Goal: Task Accomplishment & Management: Use online tool/utility

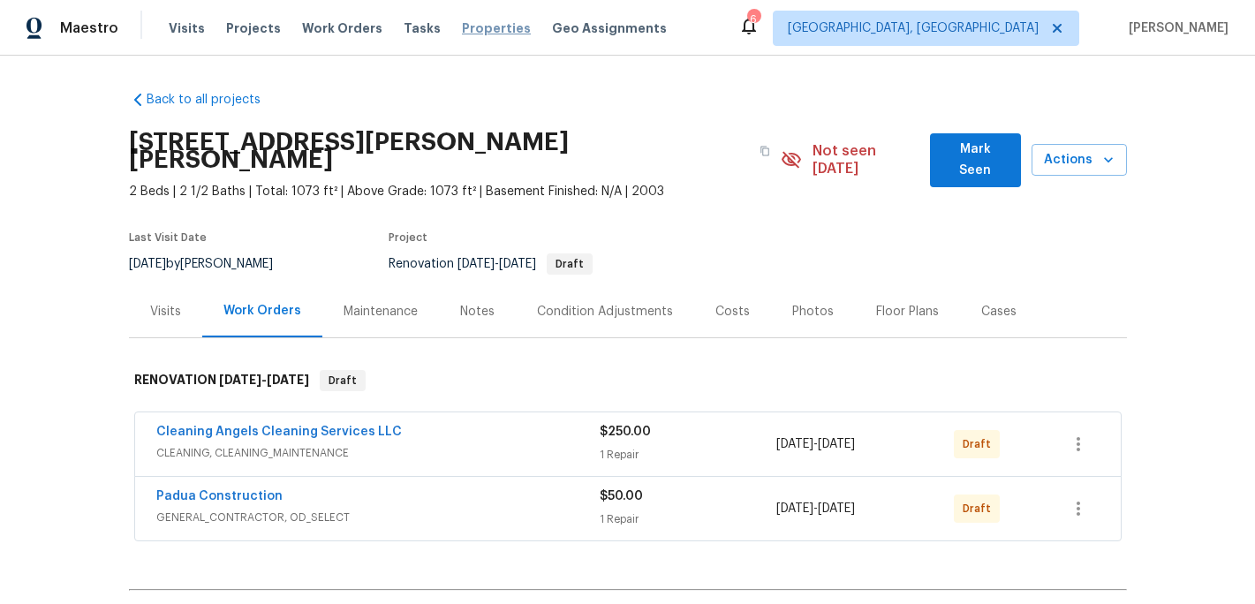
click at [467, 24] on span "Properties" at bounding box center [496, 28] width 69 height 18
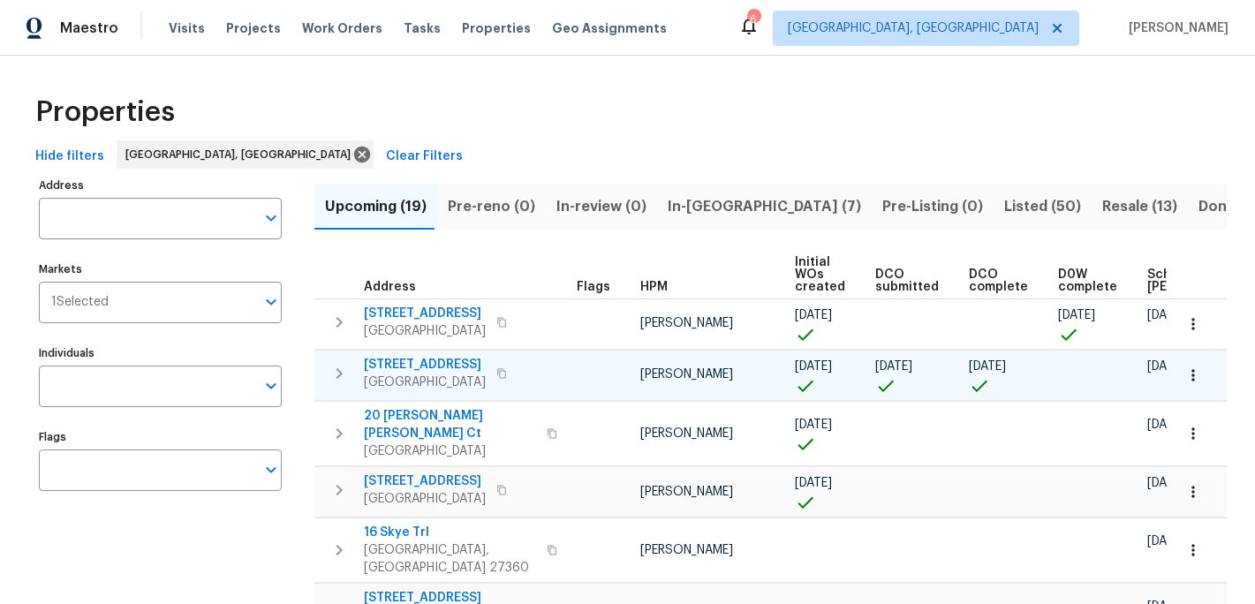
click at [431, 364] on span "[STREET_ADDRESS]" at bounding box center [425, 365] width 122 height 18
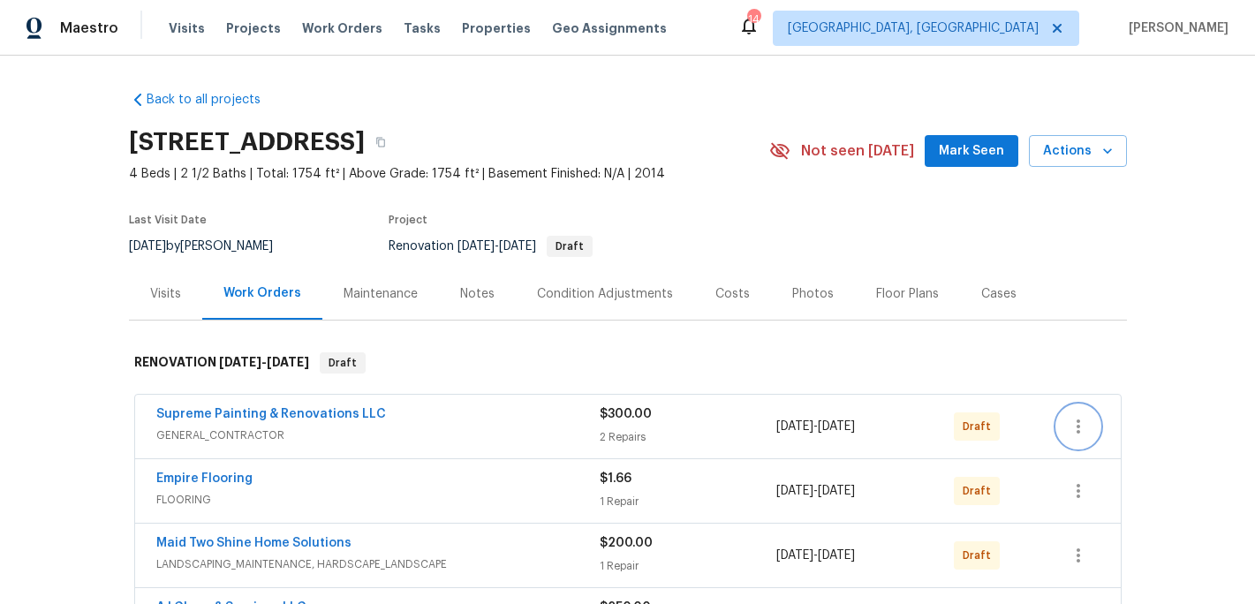
click at [1082, 427] on icon "button" at bounding box center [1078, 426] width 21 height 21
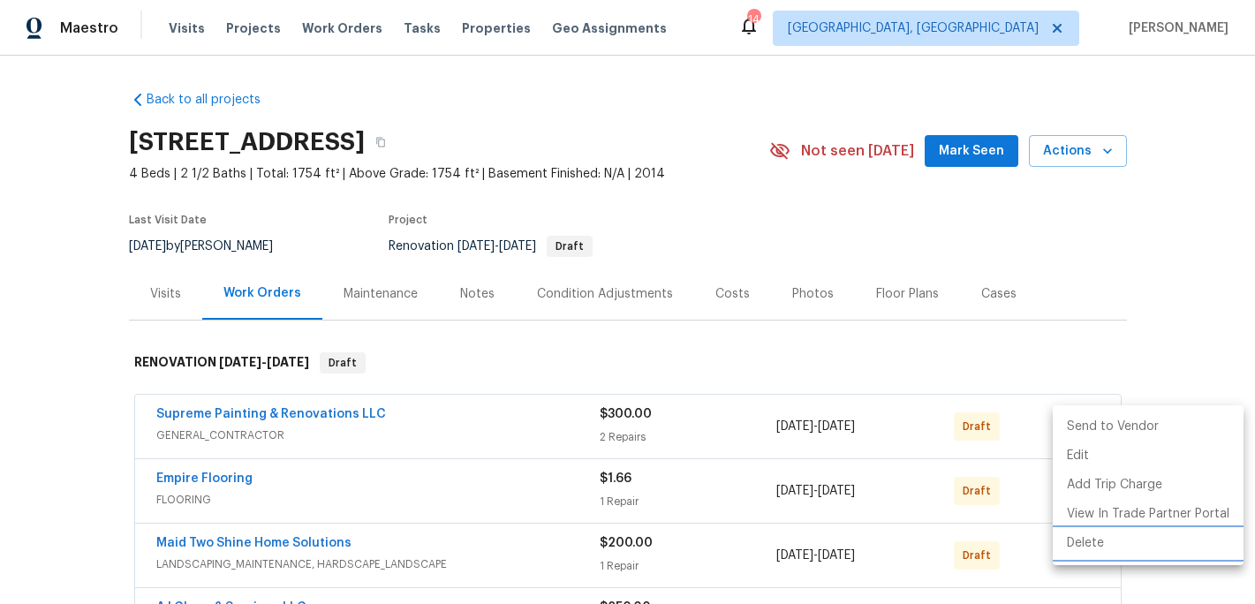
click at [1085, 541] on li "Delete" at bounding box center [1148, 543] width 191 height 29
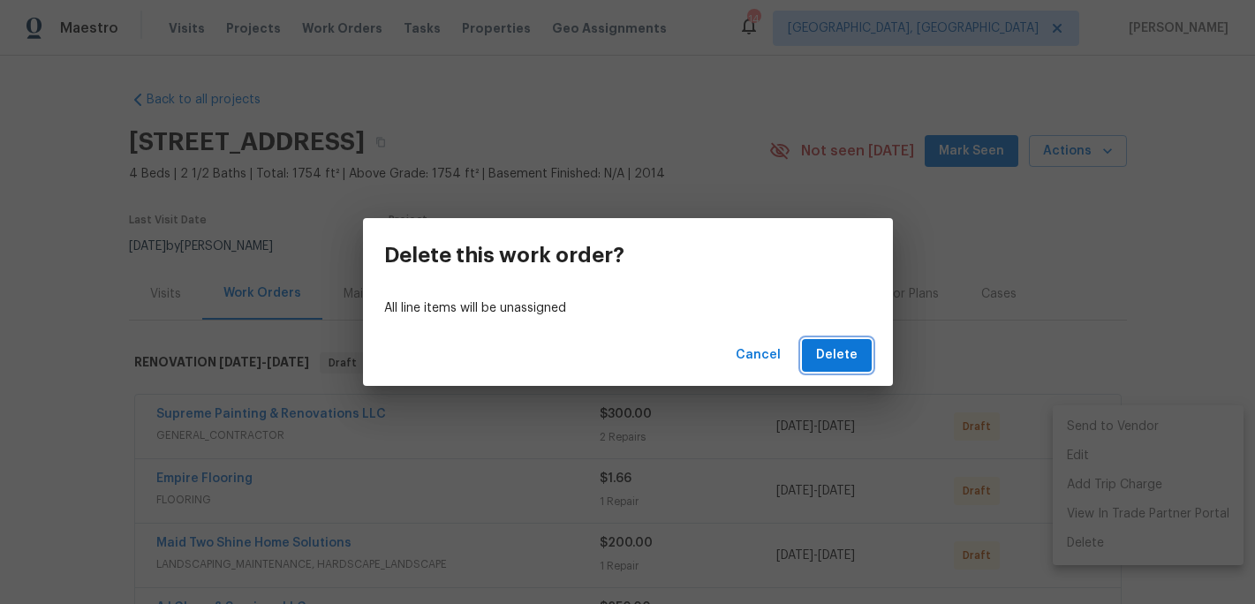
click at [846, 356] on span "Delete" at bounding box center [837, 355] width 42 height 22
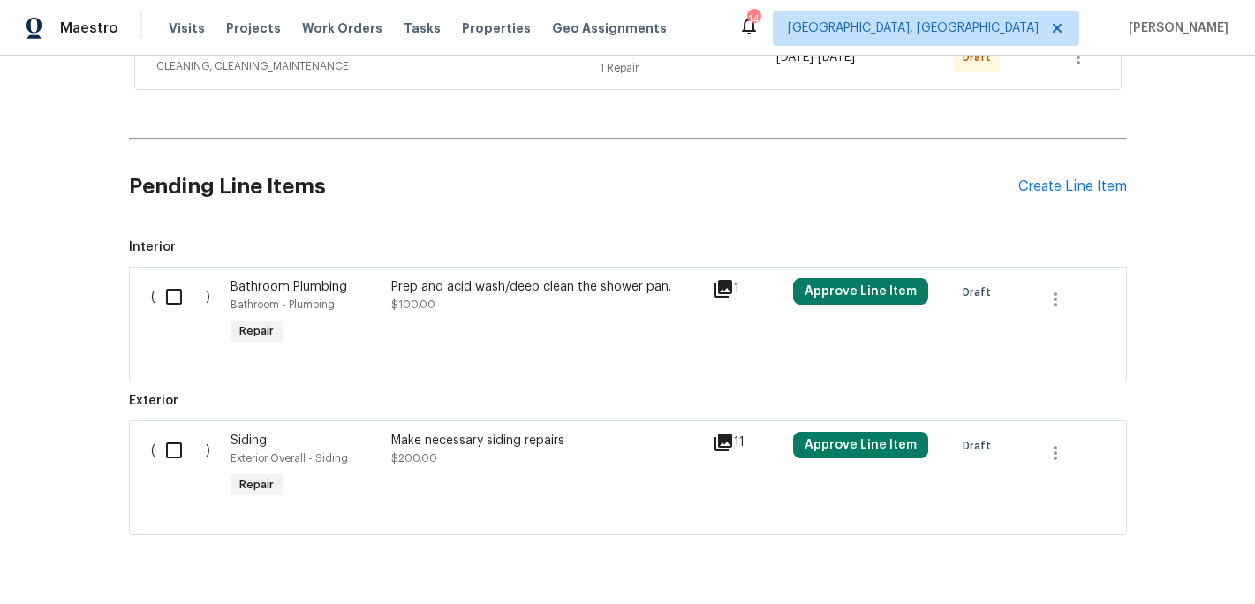
scroll to position [550, 0]
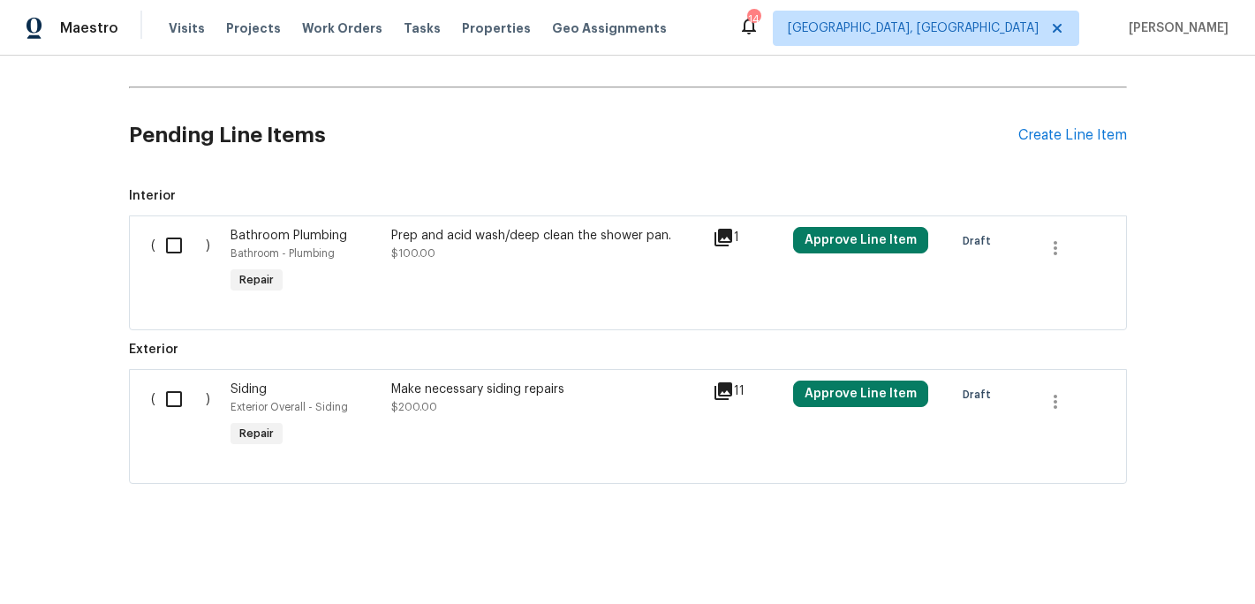
click at [177, 403] on input "checkbox" at bounding box center [180, 399] width 50 height 37
checkbox input "true"
click at [1156, 551] on span "Create Work Order" at bounding box center [1153, 560] width 117 height 22
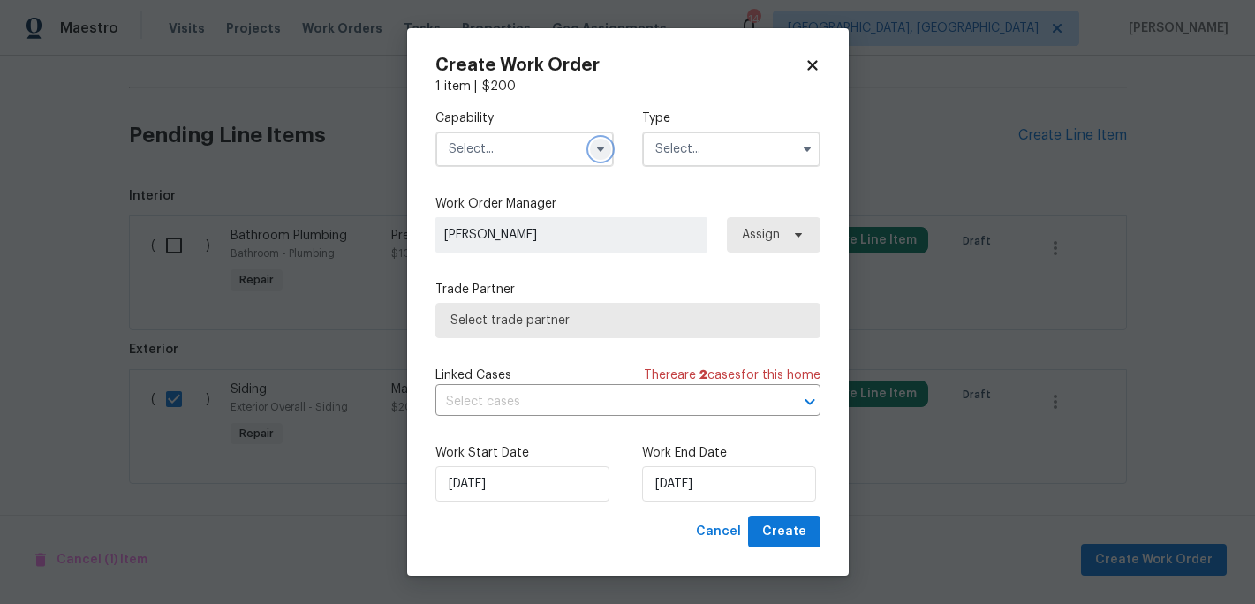
click at [598, 155] on icon "button" at bounding box center [601, 149] width 14 height 14
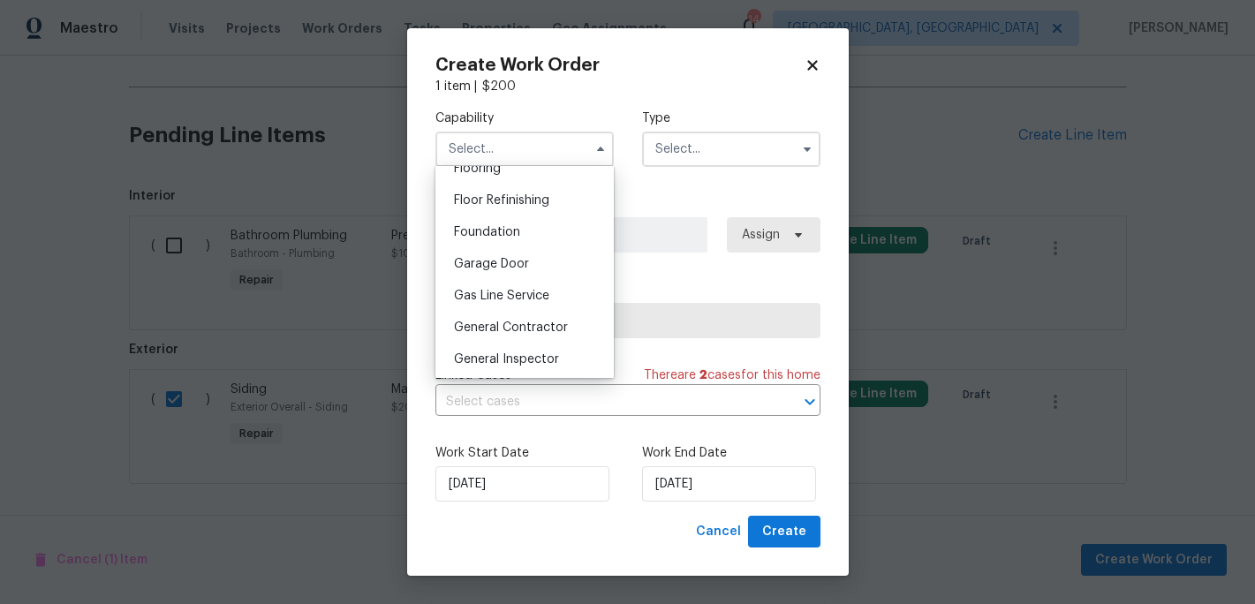
scroll to position [704, 0]
click at [511, 329] on span "General Contractor" at bounding box center [511, 327] width 114 height 12
type input "General Contractor"
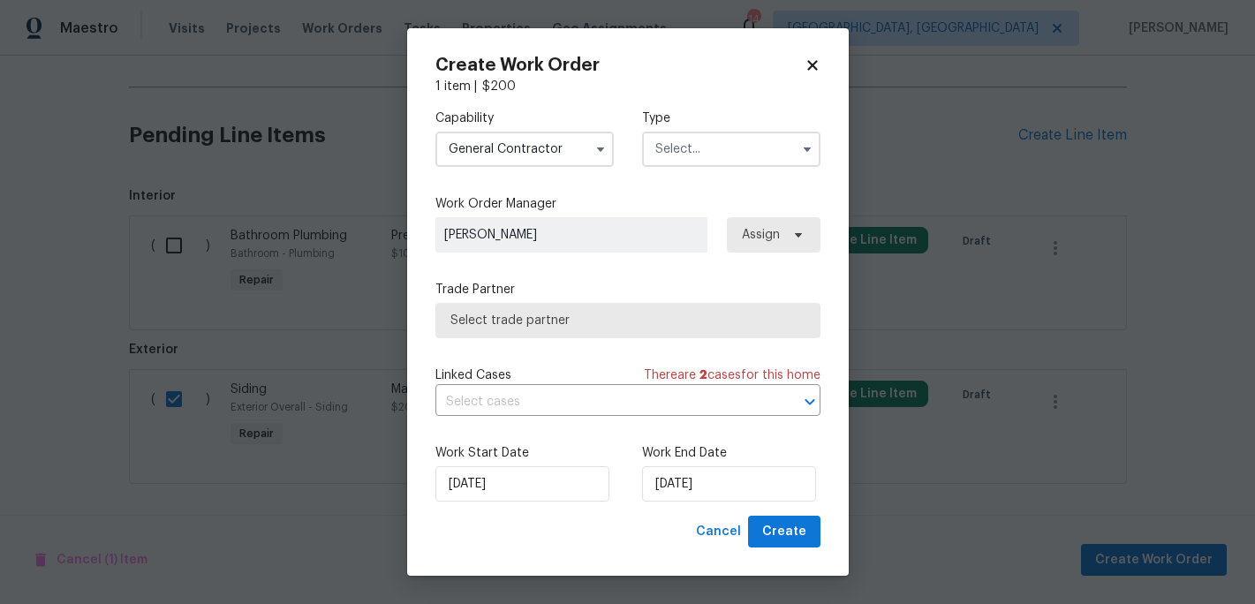
click at [708, 160] on input "text" at bounding box center [731, 149] width 178 height 35
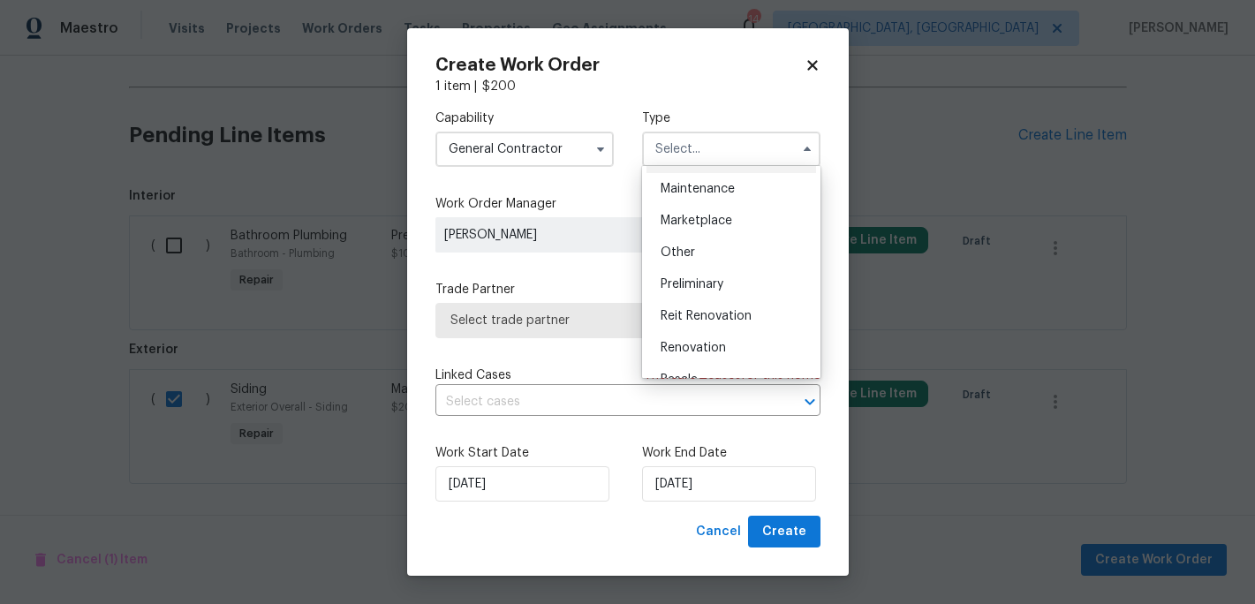
scroll to position [289, 0]
click at [690, 344] on span "Renovation" at bounding box center [693, 343] width 65 height 12
type input "Renovation"
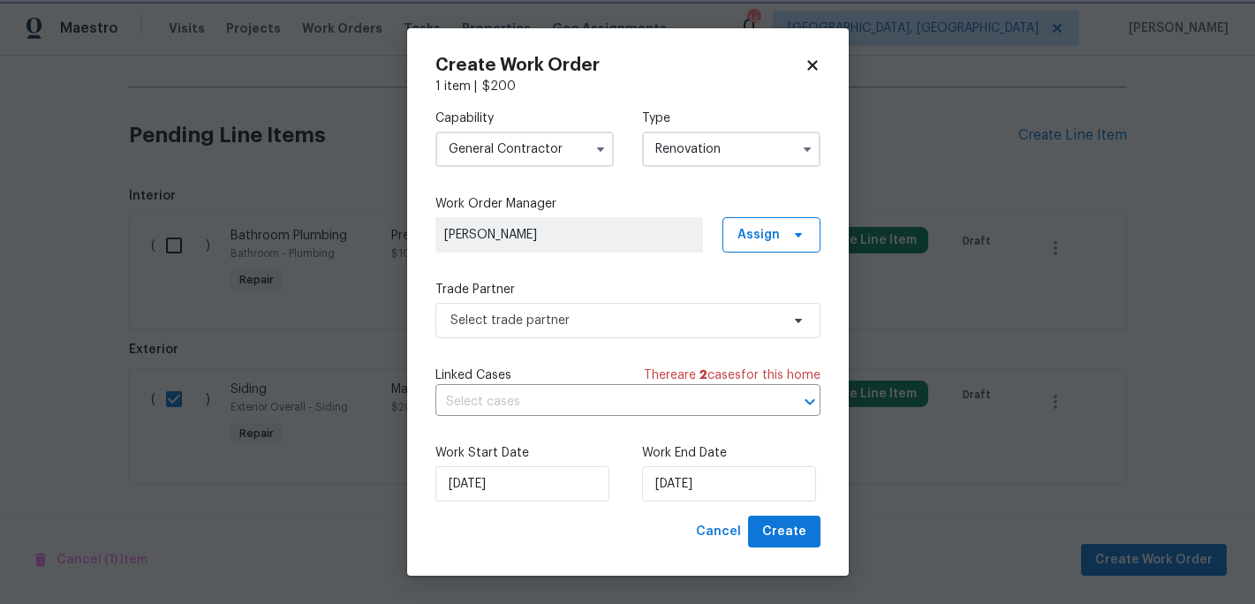
scroll to position [0, 0]
click at [680, 492] on input "8/26/2025" at bounding box center [729, 483] width 174 height 35
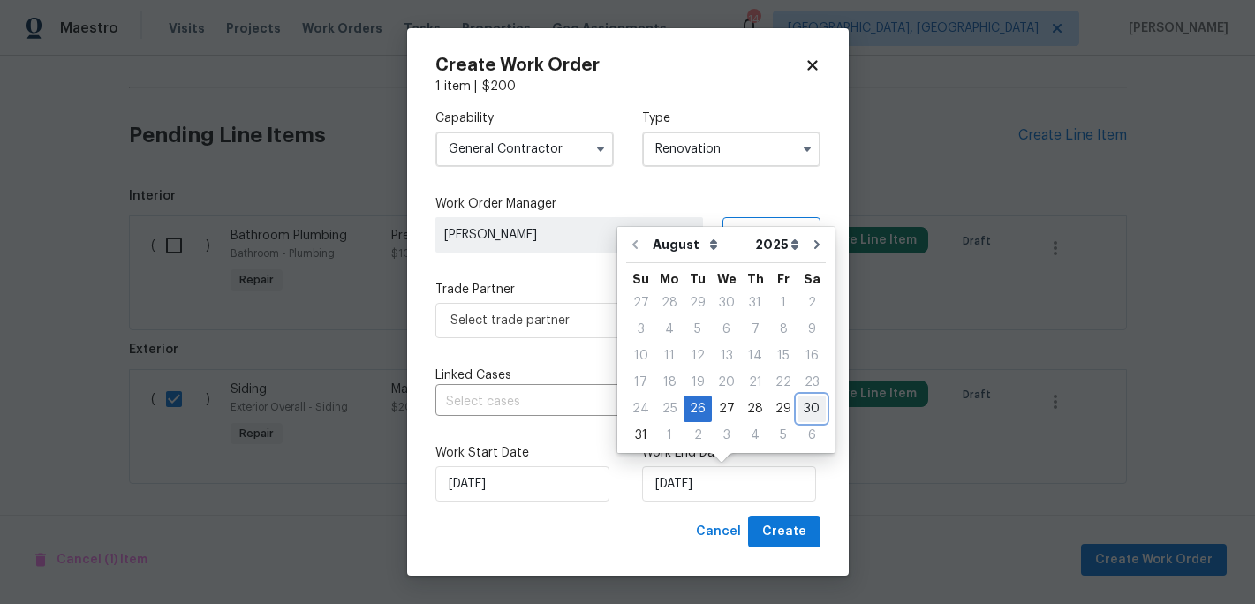
click at [798, 412] on div "30" at bounding box center [812, 409] width 28 height 25
type input "8/30/2025"
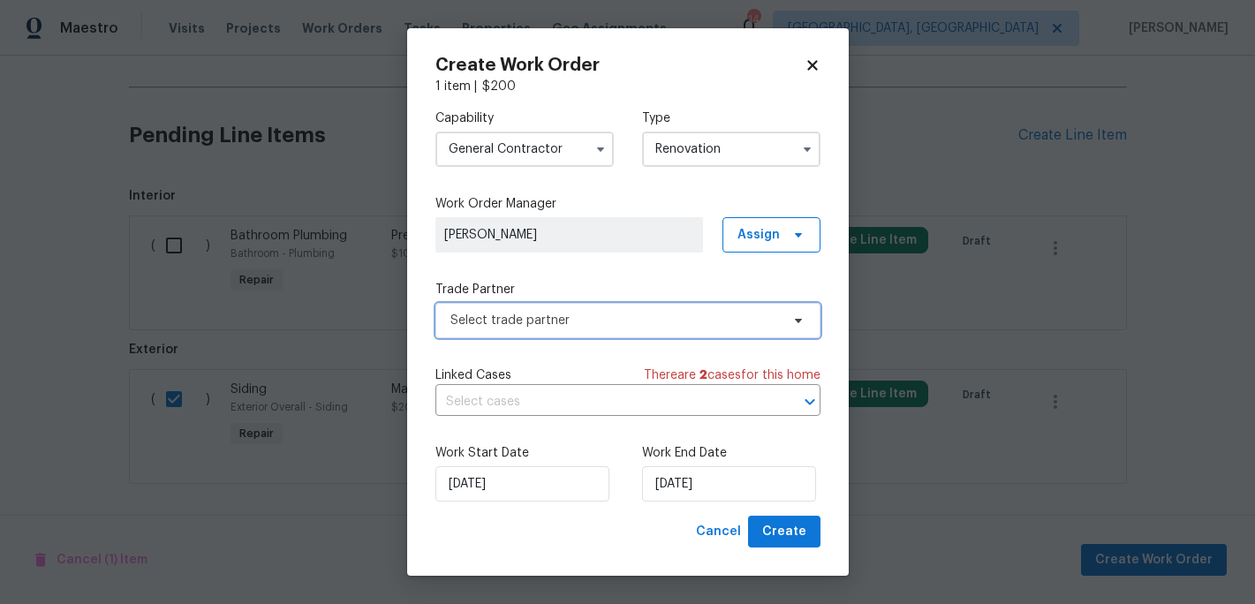
click at [544, 323] on span "Select trade partner" at bounding box center [614, 321] width 329 height 18
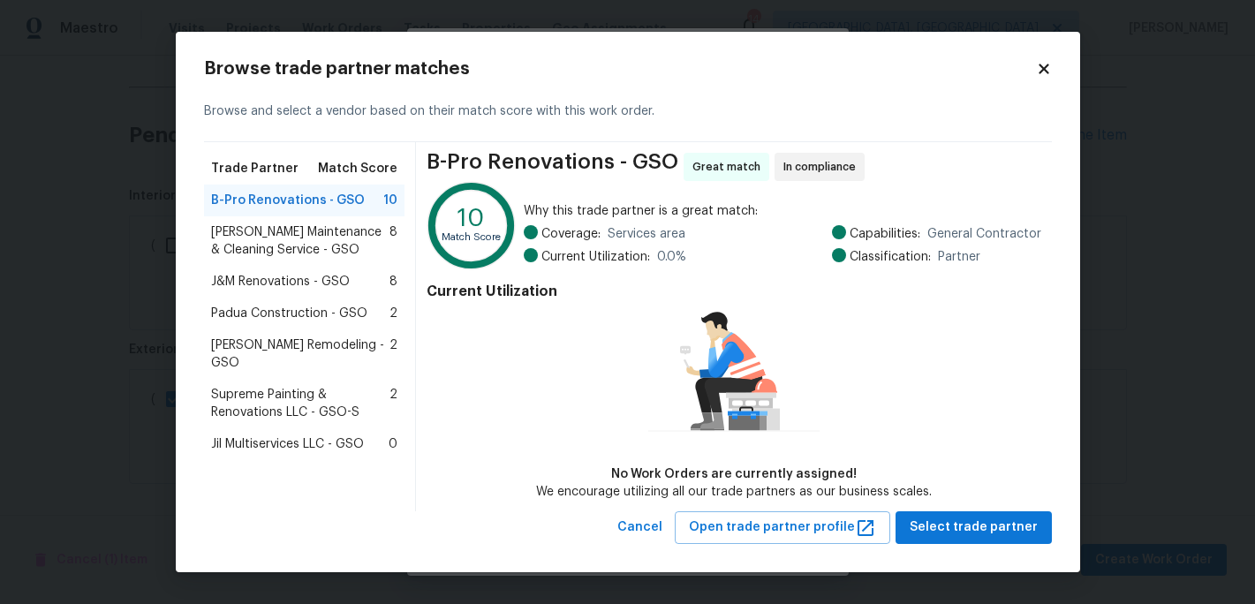
click at [299, 315] on span "Padua Construction - GSO" at bounding box center [289, 314] width 156 height 18
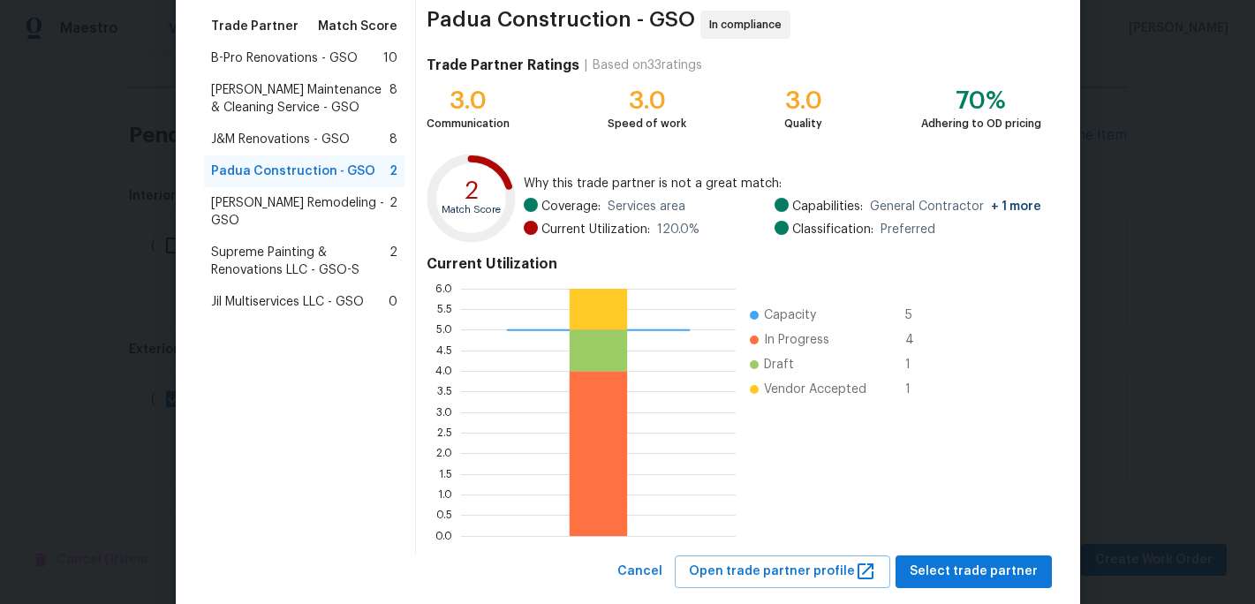
scroll to position [175, 0]
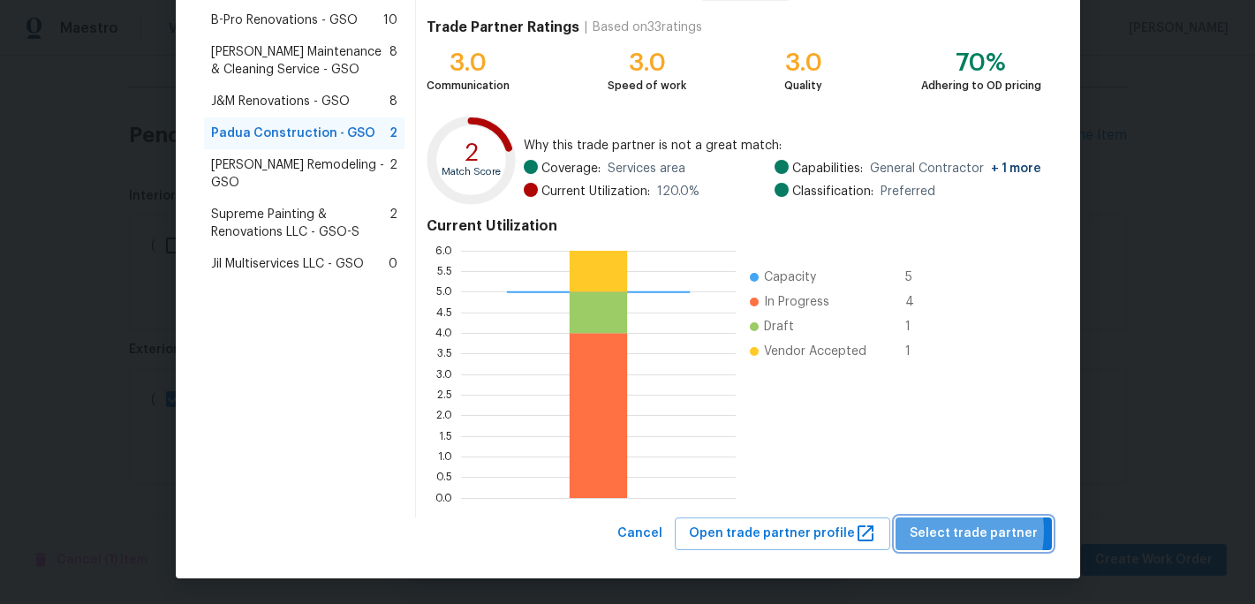
click at [939, 532] on span "Select trade partner" at bounding box center [974, 534] width 128 height 22
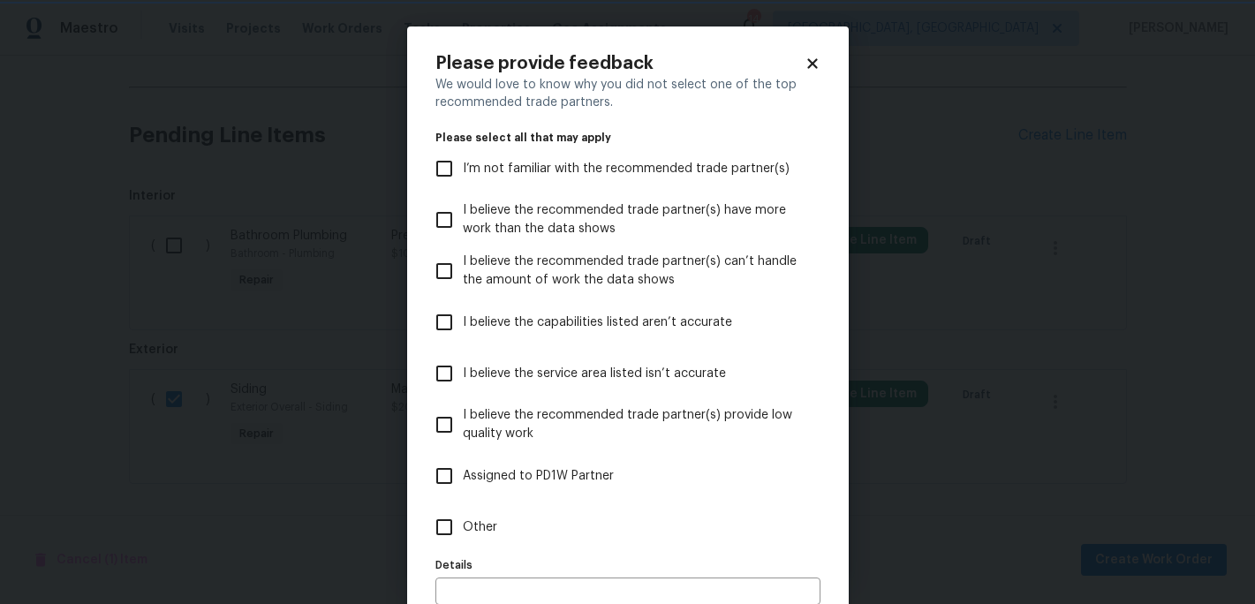
scroll to position [95, 0]
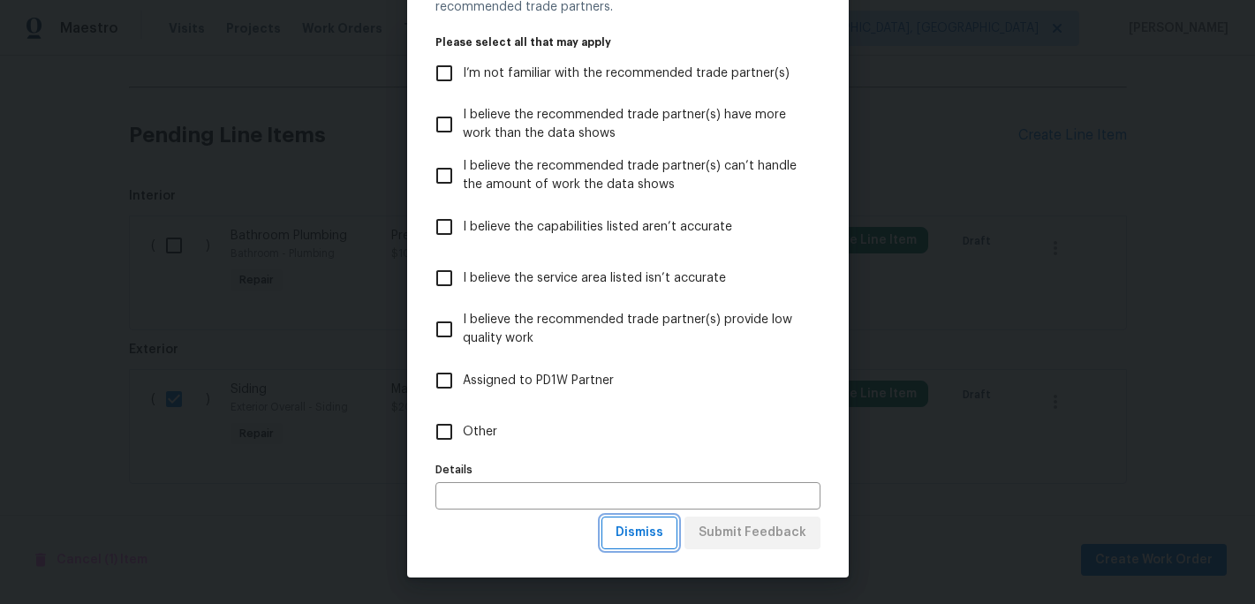
click at [644, 532] on span "Dismiss" at bounding box center [640, 533] width 48 height 22
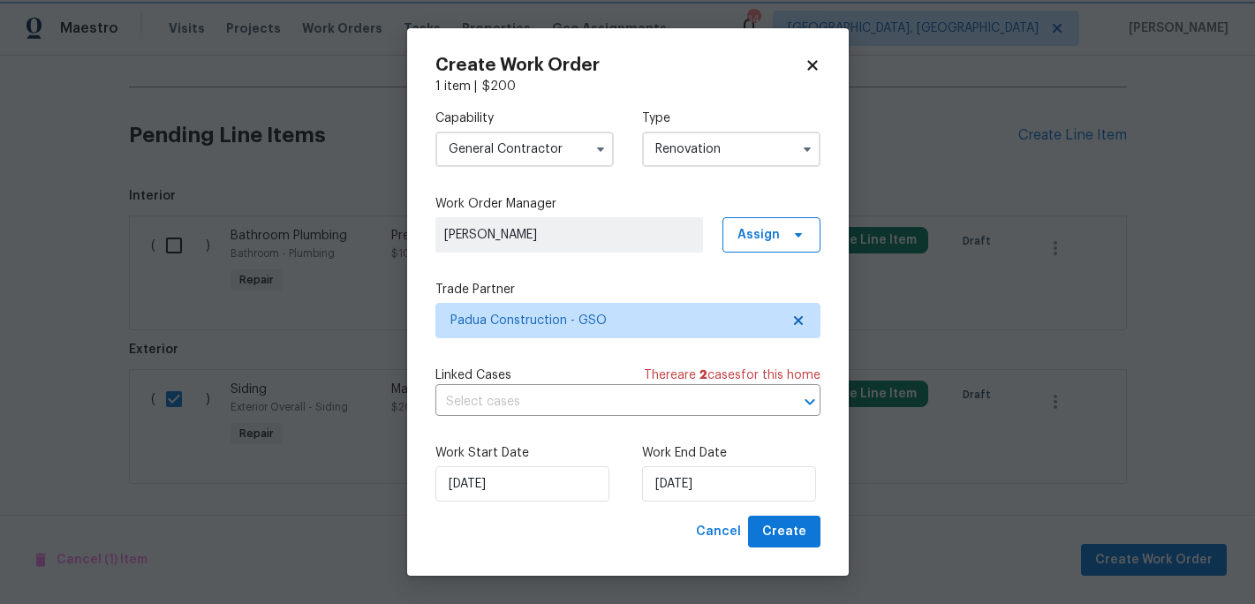
scroll to position [0, 0]
click at [793, 527] on span "Create" at bounding box center [784, 532] width 44 height 22
